Goal: Task Accomplishment & Management: Manage account settings

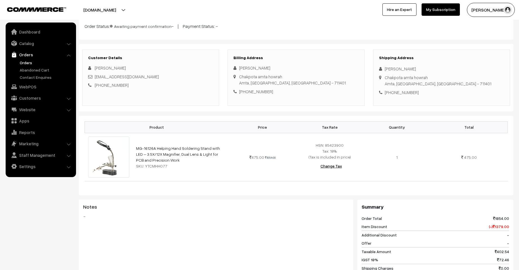
scroll to position [47, 0]
click at [39, 63] on link "Orders" at bounding box center [46, 63] width 56 height 6
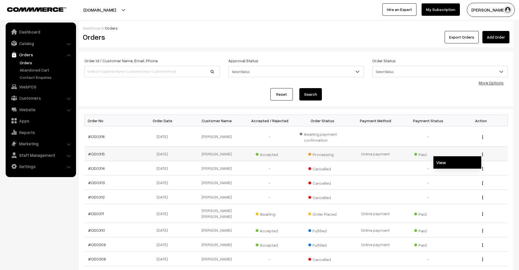
click at [474, 164] on link "View" at bounding box center [458, 162] width 48 height 12
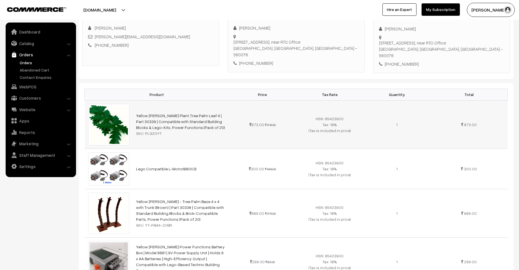
scroll to position [94, 0]
drag, startPoint x: 133, startPoint y: 116, endPoint x: 208, endPoint y: 113, distance: 75.0
click at [208, 113] on td "Yellow [PERSON_NAME] Plant ,Tree Palm Leaf 4 | Part 30339 | Compatible with Sta…" at bounding box center [181, 124] width 96 height 48
click at [120, 64] on div "Customer Details [PERSON_NAME] [PERSON_NAME][EMAIL_ADDRESS][DOMAIN_NAME] [PHONE…" at bounding box center [150, 38] width 137 height 56
drag, startPoint x: 135, startPoint y: 113, endPoint x: 147, endPoint y: 122, distance: 15.6
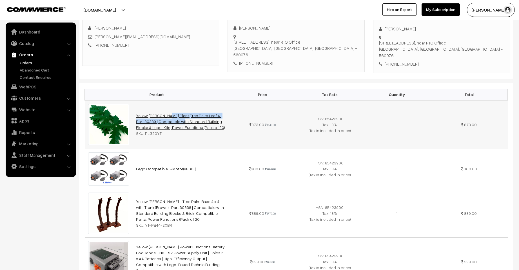
click at [147, 122] on td "Yellow Tommy Green Plant ,Tree Palm Leaf 4 | Part 30339 | Compatible with Stand…" at bounding box center [181, 124] width 96 height 48
click at [147, 122] on link "Yellow Tommy Green Plant ,Tree Palm Leaf 4 | Part 30339 | Compatible with Stand…" at bounding box center [180, 121] width 89 height 17
copy link "Yellow Tommy Green Plant ,Tree Palm Leaf 4 | Part 30339"
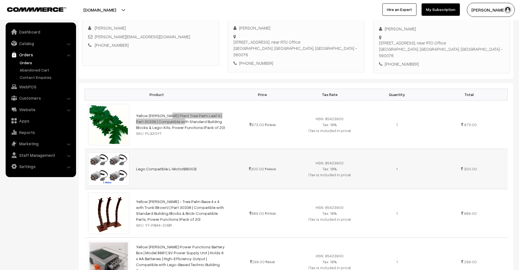
drag, startPoint x: 200, startPoint y: 170, endPoint x: 132, endPoint y: 170, distance: 68.8
click at [132, 170] on tr "Lego Compatible L-Motor(88003) 300.00 4000.00" at bounding box center [296, 169] width 423 height 41
copy tr "Lego Compatible L-Motor(88003)"
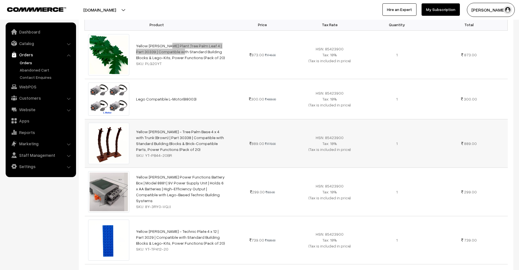
scroll to position [188, 0]
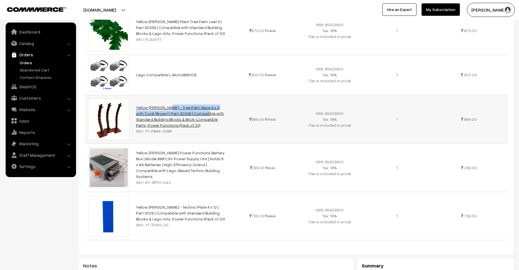
drag, startPoint x: 135, startPoint y: 107, endPoint x: 169, endPoint y: 114, distance: 35.0
click at [169, 114] on td "Yellow Tommy - Tree Palm Base 4 x 4 with Trunk (Brown) | Part 30338 | Compatibl…" at bounding box center [181, 119] width 96 height 48
copy link "Yellow Tommy - Tree Palm Base 4 x 4 with Trunk (Brown) | Part 30338"
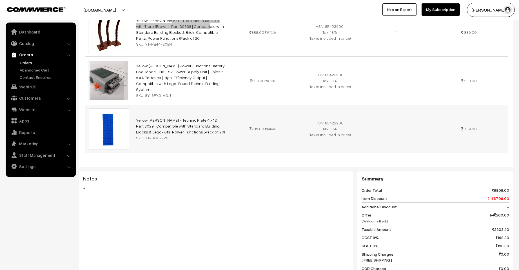
scroll to position [282, 0]
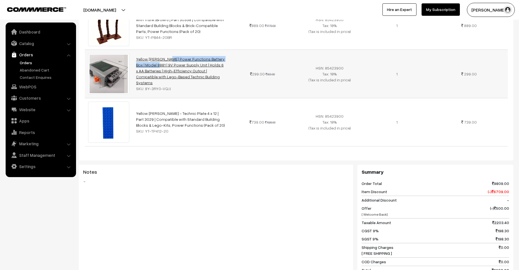
drag, startPoint x: 135, startPoint y: 59, endPoint x: 209, endPoint y: 61, distance: 74.1
click at [209, 61] on td "Yellow Tommy Power Functions Battery Box | Model 8881 | 9V Power Supply Unit | …" at bounding box center [181, 74] width 96 height 48
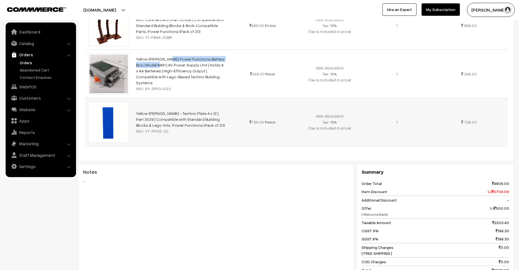
copy link "Yellow Tommy Power Functions Battery Box"
drag, startPoint x: 134, startPoint y: 112, endPoint x: 215, endPoint y: 112, distance: 81.4
click at [215, 112] on td "Yellow Tommy - Technic Plate 4 x 12 | Part 3029 | Compatible with Standard Buil…" at bounding box center [181, 122] width 96 height 48
copy link "Yellow Tommy - Technic Plate 4 x 12 | Part 3029 |"
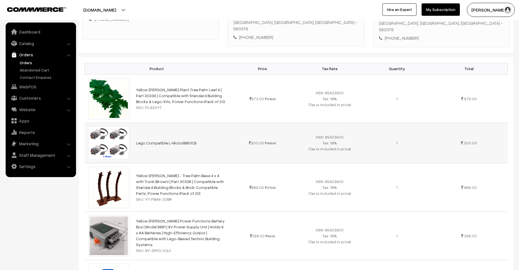
scroll to position [47, 0]
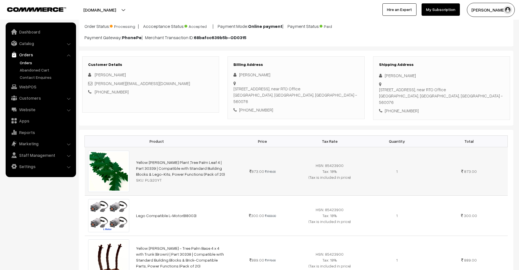
drag, startPoint x: 327, startPoint y: 170, endPoint x: 323, endPoint y: 168, distance: 4.1
click at [323, 168] on td "HSN: 85423900 Tax: 18% (Tax is included in price)" at bounding box center [329, 171] width 67 height 48
drag, startPoint x: 326, startPoint y: 166, endPoint x: 348, endPoint y: 166, distance: 22.0
click at [348, 166] on td "HSN: 85423900 Tax: 18% (Tax is included in price)" at bounding box center [329, 171] width 67 height 48
copy span "85423900"
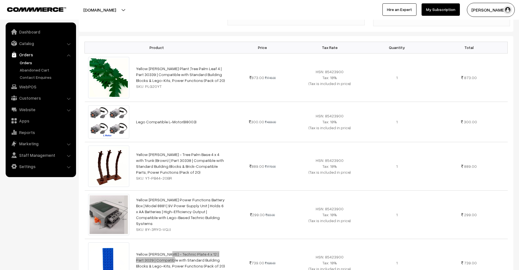
scroll to position [0, 0]
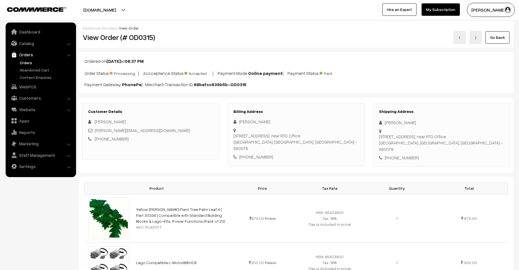
click at [32, 62] on link "Orders" at bounding box center [46, 63] width 56 height 6
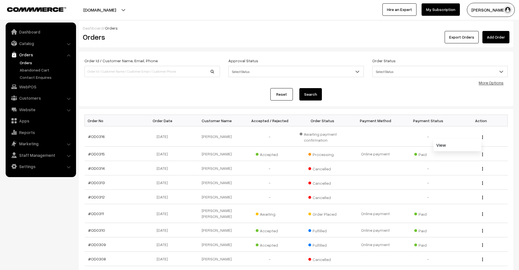
click at [469, 142] on link "View" at bounding box center [458, 145] width 48 height 12
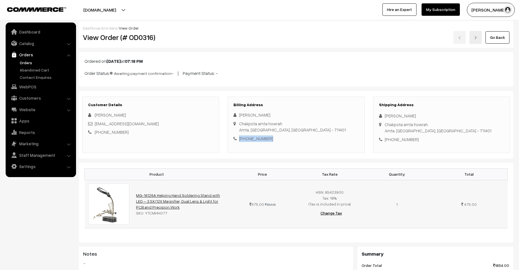
click at [213, 200] on link "MG-16126A Helping Hand Soldering Stand with LED – 3.5X/12X Magnifier, Dual Lens…" at bounding box center [178, 201] width 84 height 17
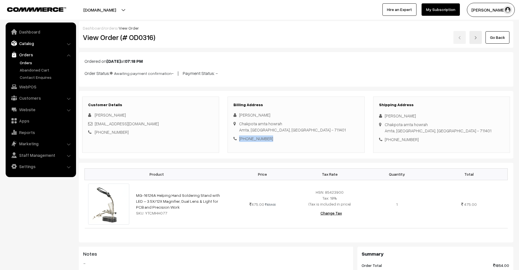
click at [23, 44] on link "Catalog" at bounding box center [40, 43] width 67 height 10
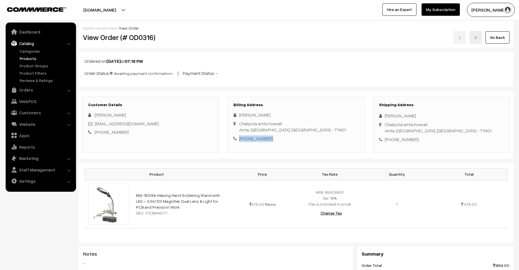
click at [29, 59] on link "Products" at bounding box center [46, 59] width 56 height 6
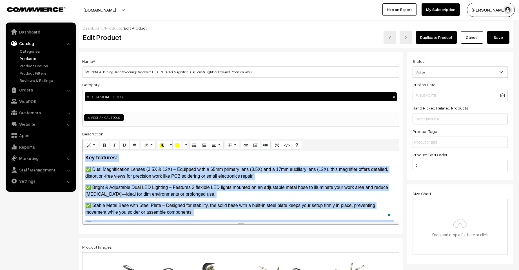
drag, startPoint x: 195, startPoint y: 198, endPoint x: 83, endPoint y: 150, distance: 121.9
click at [83, 150] on div "Normal Quote Code Header 1 Header 2 Header 3 Header 4 Header 5 Header 6 16 8 9 …" at bounding box center [240, 182] width 317 height 86
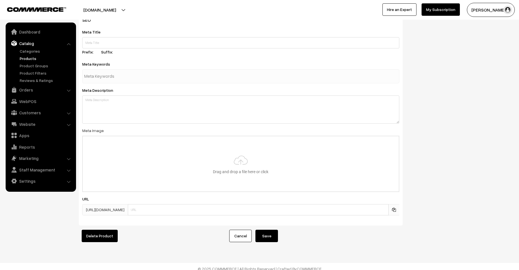
scroll to position [770, 0]
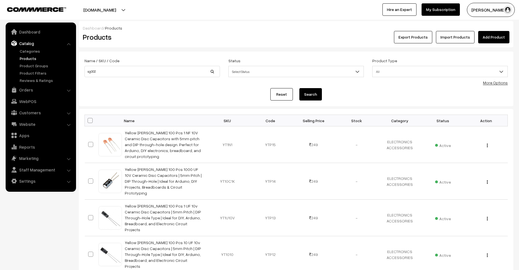
type input "sg002"
click at [300, 88] on button "Search" at bounding box center [311, 94] width 23 height 12
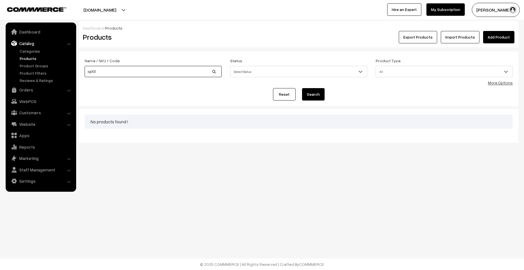
click at [92, 72] on input "sg002" at bounding box center [153, 71] width 137 height 11
click at [90, 72] on input "sg002" at bounding box center [153, 71] width 137 height 11
type input "sg 002"
click at [302, 88] on button "Search" at bounding box center [313, 94] width 23 height 12
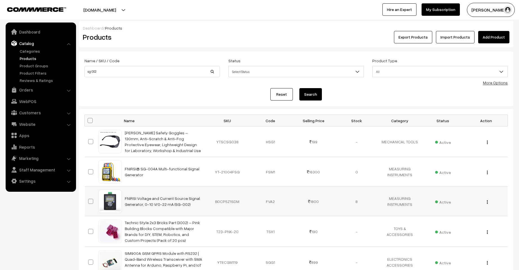
scroll to position [47, 0]
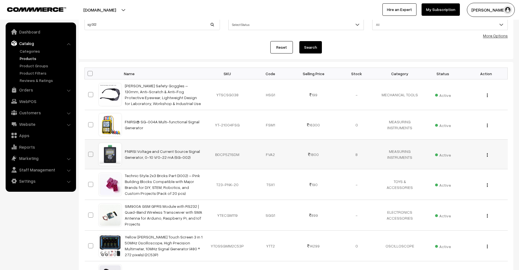
click at [487, 155] on img "button" at bounding box center [487, 155] width 1 height 4
click at [474, 175] on link "Edit" at bounding box center [462, 175] width 48 height 12
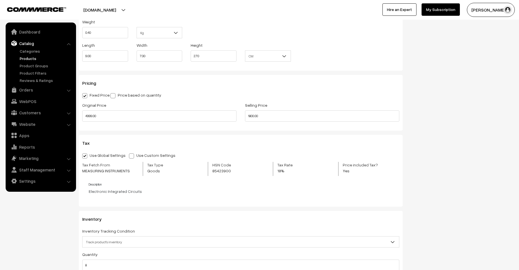
scroll to position [516, 0]
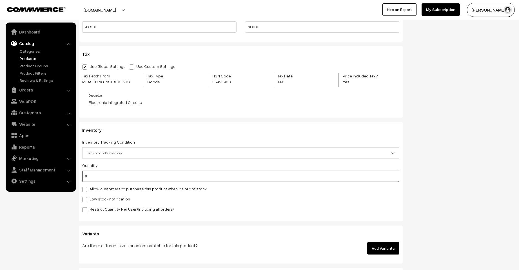
click at [107, 175] on input "8" at bounding box center [240, 176] width 317 height 11
type input "0"
type input "8"
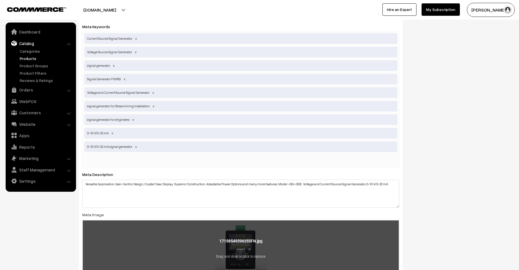
scroll to position [946, 0]
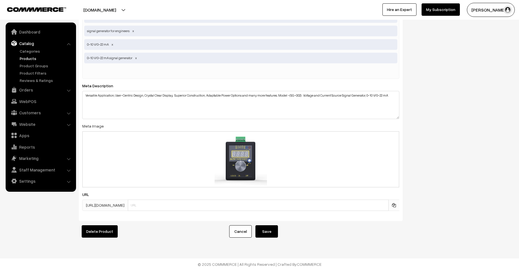
type input "0"
click at [264, 231] on button "Save" at bounding box center [267, 231] width 23 height 12
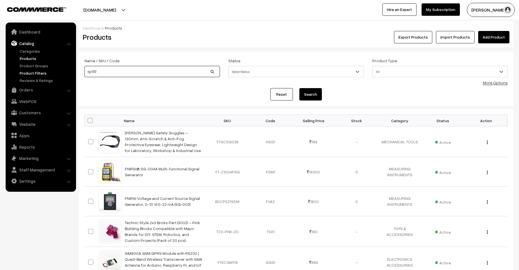
drag, startPoint x: 102, startPoint y: 72, endPoint x: 56, endPoint y: 71, distance: 46.2
click at [56, 71] on body "Thank you for showing interest. Our team will call you shortly. Close [DOMAIN_N…" at bounding box center [259, 230] width 519 height 461
type input "dso 153"
click at [300, 88] on button "Search" at bounding box center [311, 94] width 23 height 12
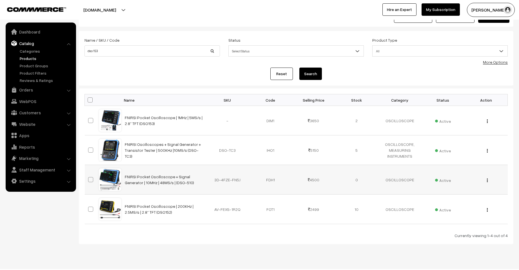
scroll to position [31, 0]
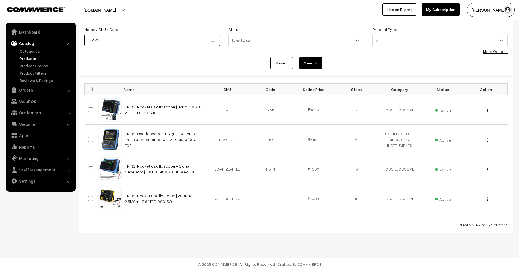
click at [137, 40] on input "dso 153" at bounding box center [153, 40] width 136 height 11
